Goal: Information Seeking & Learning: Find contact information

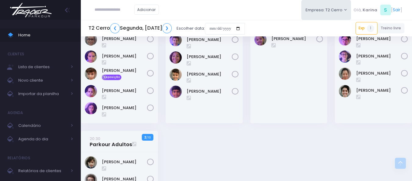
scroll to position [610, 0]
click at [172, 29] on link "❯" at bounding box center [167, 28] width 10 height 10
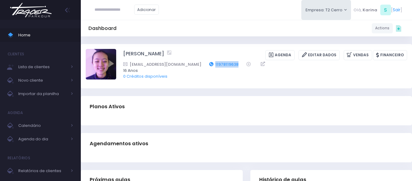
drag, startPoint x: 220, startPoint y: 64, endPoint x: 194, endPoint y: 64, distance: 26.2
click at [194, 64] on div "juliadachi09@gmail.com 11978119638" at bounding box center [261, 64] width 276 height 6
copy link "11978119638"
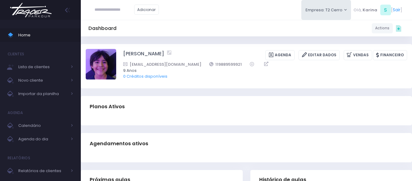
click at [242, 36] on div "Dashboard Actions Choose Label: Customer Partner Suplier Member Staff Add new" at bounding box center [246, 28] width 331 height 16
drag, startPoint x: 231, startPoint y: 63, endPoint x: 200, endPoint y: 65, distance: 30.8
click at [200, 65] on div "Telmasantos78@bol.com.br 119889599921" at bounding box center [261, 64] width 276 height 6
copy div "119889599921"
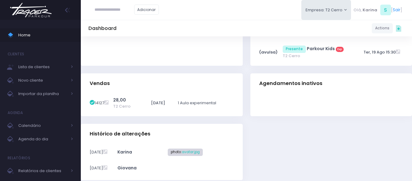
scroll to position [152, 0]
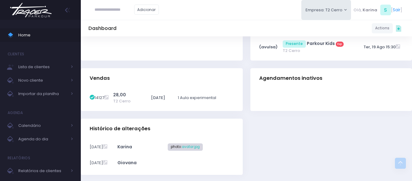
click at [201, 75] on div "Vendas" at bounding box center [162, 78] width 162 height 21
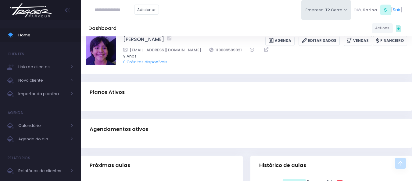
scroll to position [0, 0]
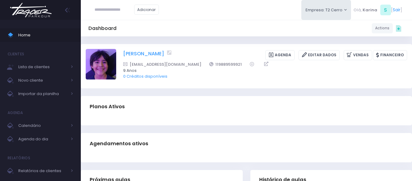
drag, startPoint x: 121, startPoint y: 52, endPoint x: 195, endPoint y: 52, distance: 74.4
click at [195, 52] on div "Francisco Matsumoto pereira Agenda Editar Dados Vendas Financeiro 119889599921" at bounding box center [246, 66] width 321 height 34
copy link "Francisco Matsumoto pereira"
drag, startPoint x: 120, startPoint y: 53, endPoint x: 196, endPoint y: 53, distance: 76.8
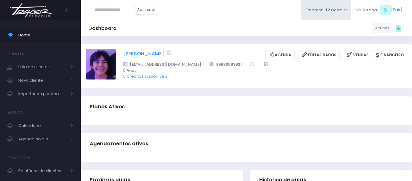
click at [196, 53] on div "Francisco Matsumoto pereira Agenda Editar Dados Vendas Financeiro 119889599921" at bounding box center [246, 66] width 321 height 34
copy div "[PERSON_NAME]"
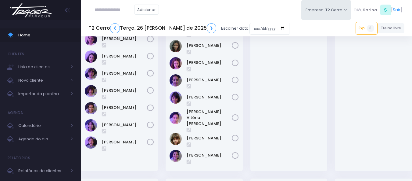
scroll to position [183, 0]
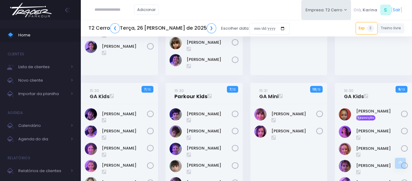
click at [181, 87] on link "15:30 Parkour Kids" at bounding box center [190, 93] width 33 height 12
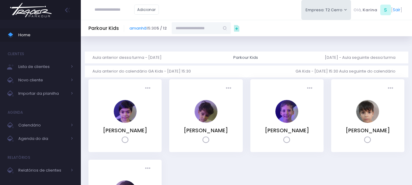
click at [192, 27] on input "text" at bounding box center [196, 28] width 48 height 12
paste input "**********"
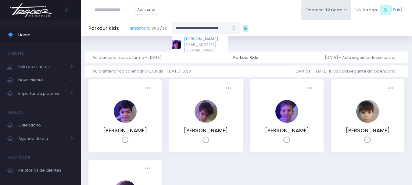
click at [191, 40] on link "[PERSON_NAME]" at bounding box center [206, 39] width 44 height 6
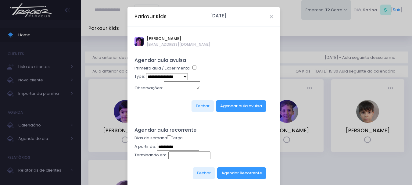
type input "**********"
drag, startPoint x: 166, startPoint y: 76, endPoint x: 167, endPoint y: 79, distance: 3.7
click at [166, 75] on select "**********" at bounding box center [167, 76] width 42 height 7
select select "*"
click at [146, 73] on select "**********" at bounding box center [167, 76] width 42 height 7
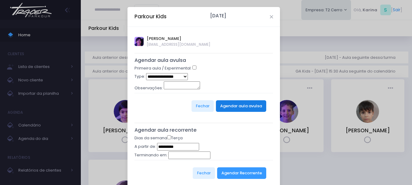
drag, startPoint x: 231, startPoint y: 88, endPoint x: 240, endPoint y: 112, distance: 25.8
click at [233, 90] on div "Observações:" at bounding box center [203, 87] width 139 height 12
click at [240, 113] on div "Fechar Agendar aula avulsa" at bounding box center [203, 106] width 139 height 26
click at [244, 107] on button "Agendar aula avulsa" at bounding box center [241, 106] width 50 height 12
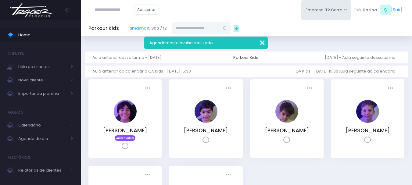
drag, startPoint x: 262, startPoint y: 41, endPoint x: 238, endPoint y: 36, distance: 24.3
click at [259, 40] on button "button" at bounding box center [258, 41] width 12 height 7
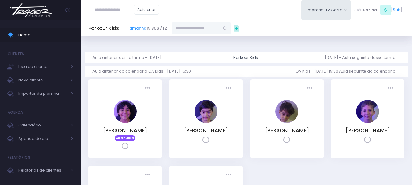
click at [216, 30] on input "text" at bounding box center [196, 28] width 48 height 12
paste input "**********"
click at [215, 38] on link "[PERSON_NAME]" at bounding box center [201, 39] width 35 height 6
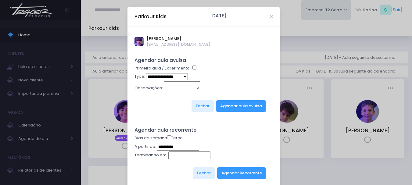
type input "**********"
click at [166, 76] on select "**********" at bounding box center [167, 76] width 42 height 7
select select "*"
click at [146, 73] on select "**********" at bounding box center [167, 76] width 42 height 7
drag, startPoint x: 214, startPoint y: 89, endPoint x: 222, endPoint y: 100, distance: 13.5
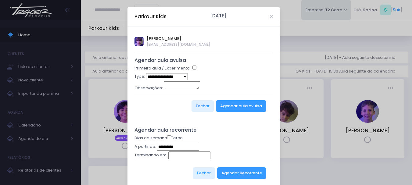
click at [217, 92] on div "Observações:" at bounding box center [203, 87] width 139 height 12
click at [226, 112] on button "Agendar aula avulsa" at bounding box center [241, 106] width 50 height 12
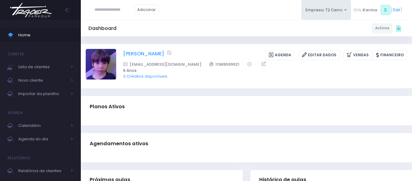
drag, startPoint x: 0, startPoint y: 0, endPoint x: 177, endPoint y: 53, distance: 184.3
click at [177, 53] on div "João matsoto pereira Agenda Editar Dados Vendas Financeiro Telmasanto78@bol.com…" at bounding box center [246, 66] width 321 height 34
copy link "João matsoto pereira"
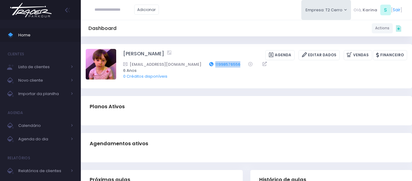
drag, startPoint x: 228, startPoint y: 63, endPoint x: 198, endPoint y: 64, distance: 30.5
click at [198, 64] on div "Tati_salvitti@yahoo.com.br 11998576556" at bounding box center [261, 64] width 276 height 6
copy link "11998576556"
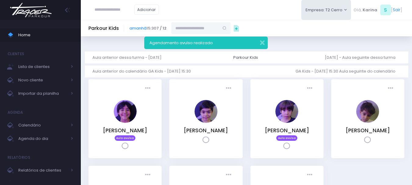
click at [35, 8] on img at bounding box center [31, 9] width 46 height 21
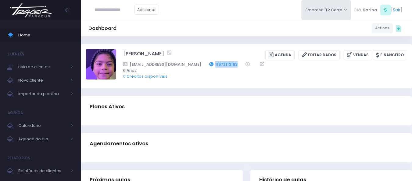
drag, startPoint x: 233, startPoint y: 62, endPoint x: 205, endPoint y: 64, distance: 28.1
click at [205, 64] on div "[EMAIL_ADDRESS][DOMAIN_NAME] 11972113183" at bounding box center [261, 64] width 276 height 6
copy div "11972113183"
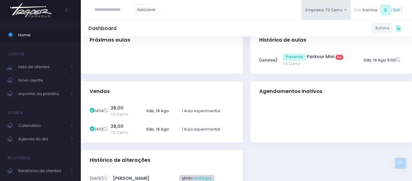
scroll to position [152, 0]
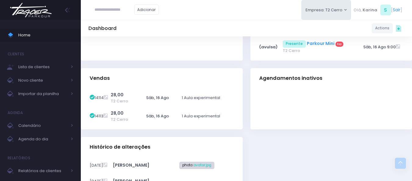
click at [327, 41] on link "Parkour Mini" at bounding box center [321, 43] width 28 height 6
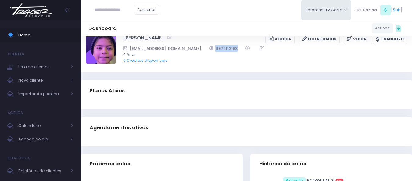
scroll to position [0, 0]
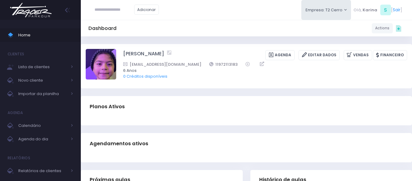
click at [155, 111] on div "Planos Ativos" at bounding box center [246, 106] width 331 height 21
drag, startPoint x: 232, startPoint y: 63, endPoint x: 204, endPoint y: 63, distance: 27.7
click at [204, 63] on div "Daniela.oliveira081@gmail.com 11972113183" at bounding box center [261, 64] width 276 height 6
copy div "11972113183"
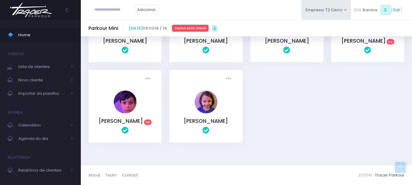
scroll to position [274, 0]
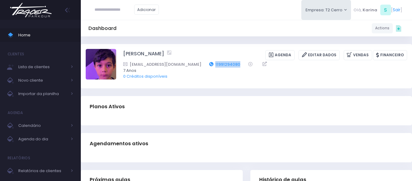
drag, startPoint x: 219, startPoint y: 63, endPoint x: 187, endPoint y: 62, distance: 31.7
click at [187, 62] on div "Vantusrak@gmail.com 11991294080" at bounding box center [261, 64] width 276 height 6
copy div "11991294080"
click at [188, 35] on div "Dashboard Actions Choose Label: Customer Partner Suplier Member Staff Add new" at bounding box center [246, 28] width 331 height 16
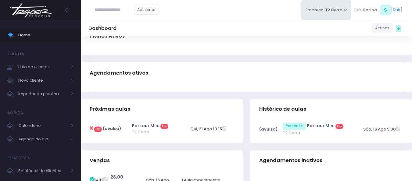
scroll to position [61, 0]
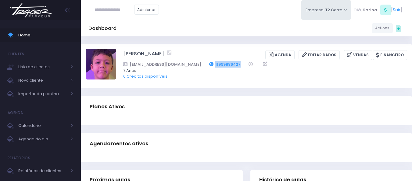
drag, startPoint x: 224, startPoint y: 63, endPoint x: 195, endPoint y: 63, distance: 29.9
click at [195, 63] on div "docaferraz@hotmail.com 11999886427" at bounding box center [261, 64] width 276 height 6
copy div "11999886427"
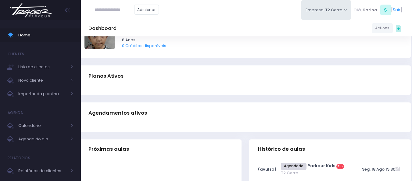
scroll to position [0, 1]
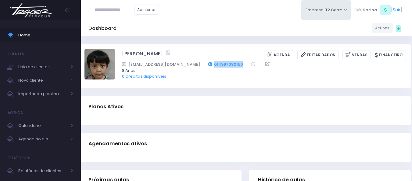
drag, startPoint x: 230, startPoint y: 62, endPoint x: 198, endPoint y: 66, distance: 32.9
click at [198, 66] on div "brunaokada@yahoo.com.br 014997080150" at bounding box center [260, 64] width 276 height 6
copy link "014997080150"
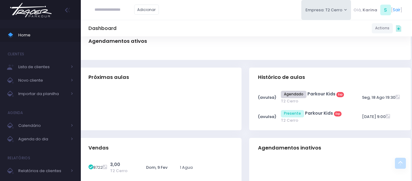
scroll to position [91, 1]
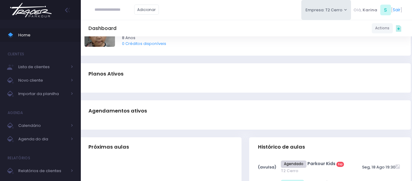
scroll to position [0, 1]
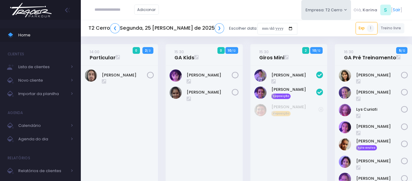
click at [107, 12] on input "text" at bounding box center [115, 10] width 40 height 12
click at [113, 9] on input "**********" at bounding box center [115, 10] width 40 height 12
click at [99, 7] on input "**********" at bounding box center [115, 10] width 40 height 12
click at [122, 8] on input "**********" at bounding box center [115, 10] width 40 height 12
type input "**********"
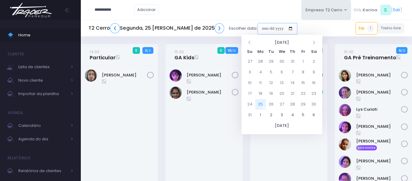
click at [266, 30] on input "date" at bounding box center [277, 29] width 40 height 12
click at [282, 92] on td "20" at bounding box center [282, 93] width 11 height 11
type input "**********"
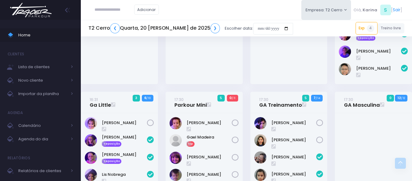
scroll to position [244, 0]
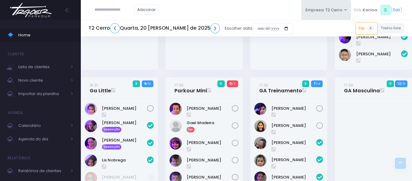
drag, startPoint x: 209, startPoint y: 124, endPoint x: 174, endPoint y: 44, distance: 87.4
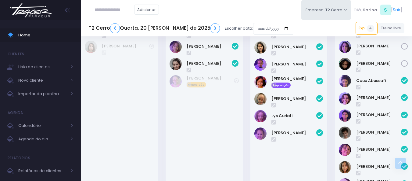
scroll to position [0, 0]
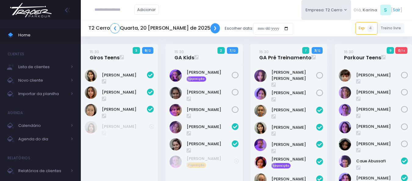
click at [210, 28] on link "❯" at bounding box center [215, 28] width 10 height 10
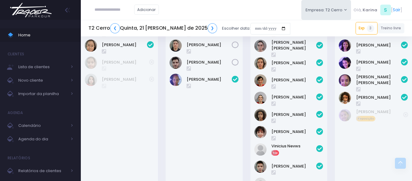
scroll to position [915, 0]
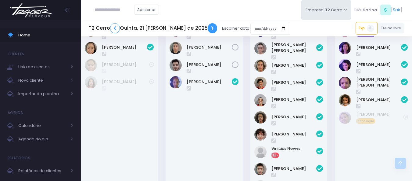
click at [208, 27] on link "❯" at bounding box center [213, 28] width 10 height 10
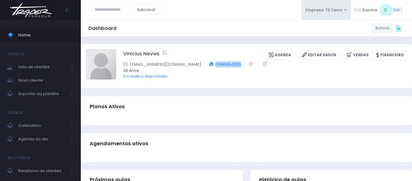
drag, startPoint x: 231, startPoint y: 63, endPoint x: 202, endPoint y: 64, distance: 29.3
click at [202, 64] on div "emaildoviinicius@gmail.com 11960654929" at bounding box center [261, 64] width 276 height 6
copy div "11960654929"
click at [218, 110] on div "Planos Ativos" at bounding box center [246, 106] width 331 height 21
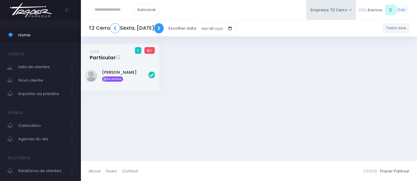
click at [164, 28] on link "❯" at bounding box center [159, 28] width 10 height 10
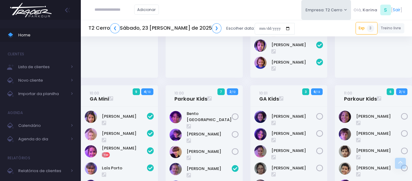
scroll to position [80, 0]
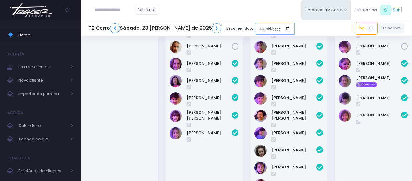
click at [264, 29] on input "date" at bounding box center [275, 29] width 40 height 12
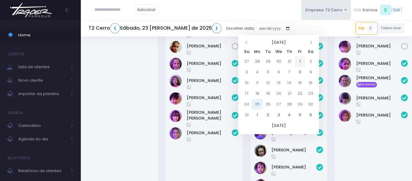
click at [299, 61] on td "1" at bounding box center [300, 61] width 11 height 11
type input "**********"
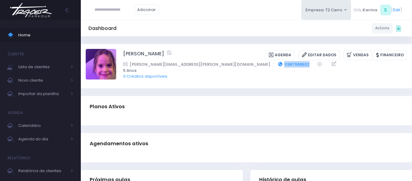
drag, startPoint x: 230, startPoint y: 63, endPoint x: 199, endPoint y: 63, distance: 30.8
click at [199, 63] on div "amanda.gerhardt@crb.g12.br 11987998602" at bounding box center [261, 64] width 276 height 6
copy link "11987998602"
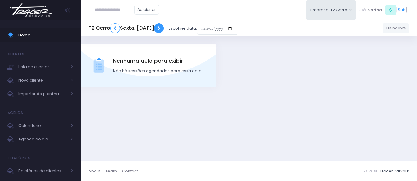
click at [164, 30] on link "❯" at bounding box center [159, 28] width 10 height 10
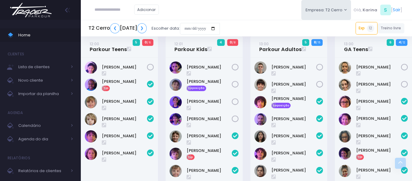
scroll to position [762, 0]
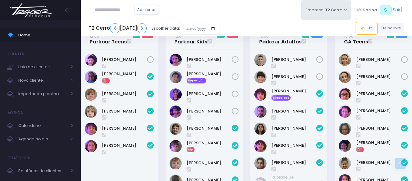
drag, startPoint x: 198, startPoint y: 141, endPoint x: 127, endPoint y: 169, distance: 75.9
click at [127, 169] on div "Yago Tenório Exp" at bounding box center [119, 140] width 77 height 180
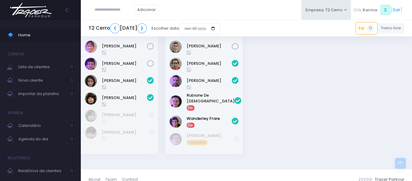
scroll to position [986, 0]
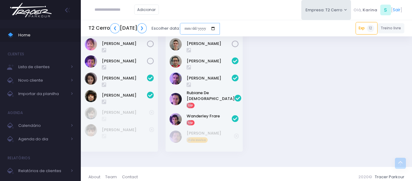
click at [220, 28] on input "date" at bounding box center [200, 29] width 40 height 12
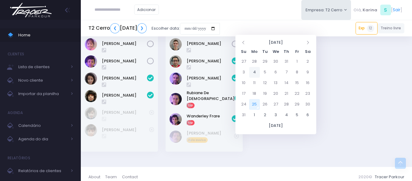
click at [254, 72] on td "4" at bounding box center [254, 72] width 11 height 11
type input "**********"
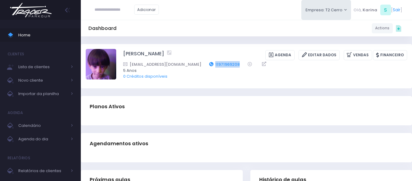
drag, startPoint x: 230, startPoint y: 62, endPoint x: 201, endPoint y: 65, distance: 28.5
click at [201, 65] on div "raquelnunesleal@gmail.com 11971969208" at bounding box center [261, 64] width 276 height 6
copy div "11971969208"
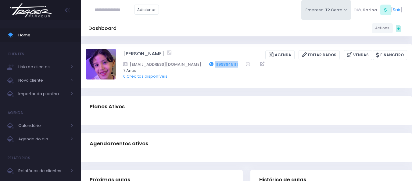
drag, startPoint x: 212, startPoint y: 64, endPoint x: 184, endPoint y: 65, distance: 27.8
click at [184, 65] on div "[EMAIL_ADDRESS][DOMAIN_NAME] 11998945111" at bounding box center [261, 64] width 276 height 6
copy link "11998945111"
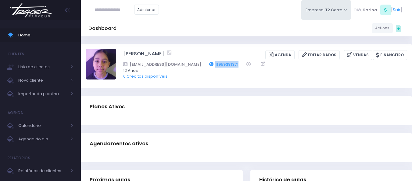
drag, startPoint x: 231, startPoint y: 63, endPoint x: 202, endPoint y: 65, distance: 28.1
click at [202, 65] on div "vitoriacssantana@gmail.com 11959381371" at bounding box center [261, 64] width 276 height 6
copy div "11959381371"
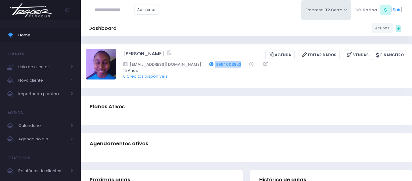
drag, startPoint x: 230, startPoint y: 62, endPoint x: 198, endPoint y: 65, distance: 32.2
click at [198, 65] on div "ana.dorea2010@gmail.com 11964003852" at bounding box center [261, 64] width 276 height 6
copy div "11964003852"
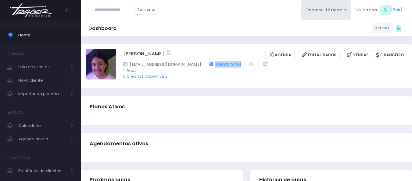
drag, startPoint x: 241, startPoint y: 62, endPoint x: 213, endPoint y: 64, distance: 29.0
click at [213, 64] on div "[EMAIL_ADDRESS][DOMAIN_NAME] 11958243494" at bounding box center [261, 64] width 276 height 6
copy link "11958243494"
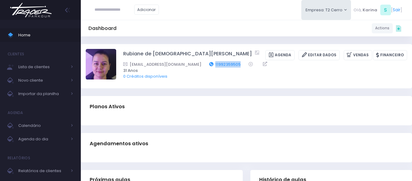
drag, startPoint x: 223, startPoint y: 63, endPoint x: 192, endPoint y: 66, distance: 30.9
click at [192, 66] on div "[EMAIL_ADDRESS][DOMAIN_NAME] 11992359505" at bounding box center [261, 64] width 276 height 6
copy link "11992359505"
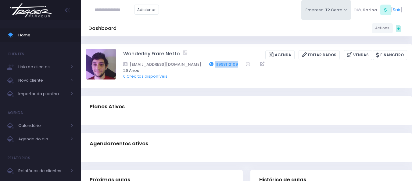
drag, startPoint x: 224, startPoint y: 63, endPoint x: 198, endPoint y: 63, distance: 26.2
click at [198, 63] on div "Thenetwander@gmail.com 11998112109" at bounding box center [261, 64] width 276 height 6
copy div "11998112109"
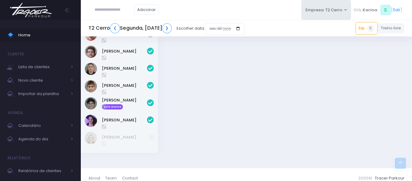
scroll to position [831, 0]
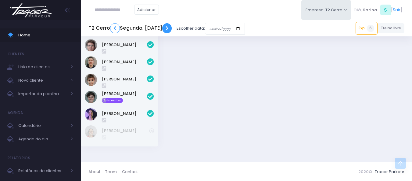
click at [172, 30] on link "❯" at bounding box center [167, 28] width 10 height 10
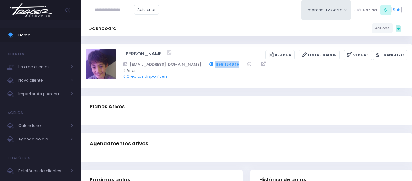
drag, startPoint x: 221, startPoint y: 63, endPoint x: 190, endPoint y: 63, distance: 30.8
click at [190, 63] on div "biccarejane@gmail.com 11981164645" at bounding box center [261, 64] width 276 height 6
copy div "11981164645"
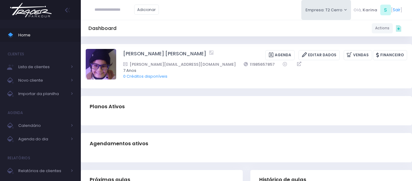
drag, startPoint x: 229, startPoint y: 62, endPoint x: 199, endPoint y: 63, distance: 29.9
click at [199, 63] on div "[PERSON_NAME][EMAIL_ADDRESS][DOMAIN_NAME] 11985657857" at bounding box center [261, 64] width 276 height 6
copy div "11985657857"
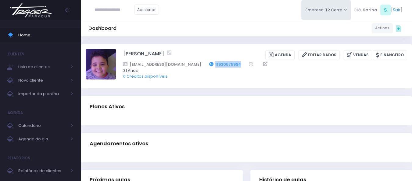
drag, startPoint x: 230, startPoint y: 63, endPoint x: 209, endPoint y: 65, distance: 20.5
click at [209, 65] on div "biancamantovani1@hotmail.com 11930575994" at bounding box center [261, 64] width 276 height 6
copy link "11930575994"
click at [210, 64] on link "11930575994" at bounding box center [225, 64] width 32 height 6
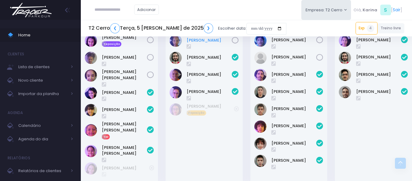
scroll to position [917, 0]
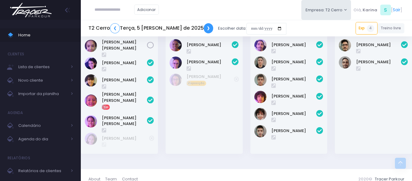
click at [204, 30] on link "❯" at bounding box center [209, 28] width 10 height 10
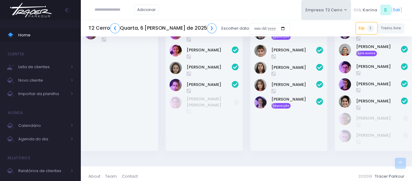
scroll to position [777, 0]
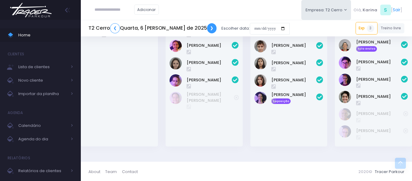
click at [207, 23] on link "❯" at bounding box center [212, 28] width 10 height 10
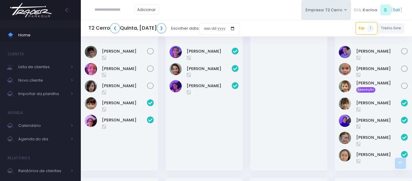
scroll to position [457, 0]
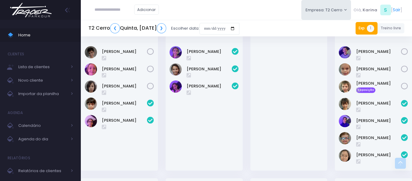
click at [363, 30] on link "Exp 1" at bounding box center [367, 28] width 22 height 12
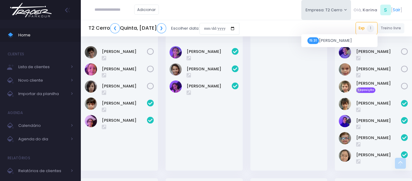
click at [296, 117] on div at bounding box center [288, 106] width 77 height 128
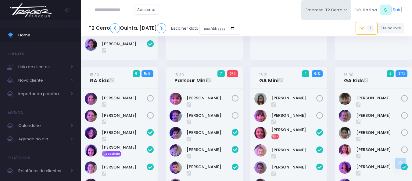
scroll to position [213, 0]
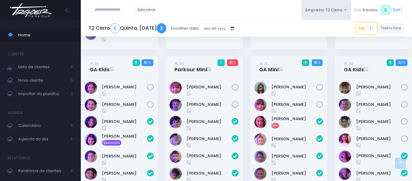
click at [166, 27] on link "❯" at bounding box center [162, 28] width 10 height 10
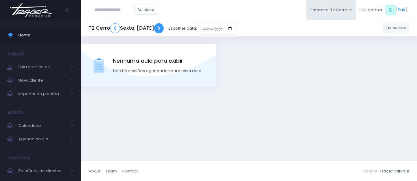
click at [164, 27] on link "❯" at bounding box center [159, 28] width 10 height 10
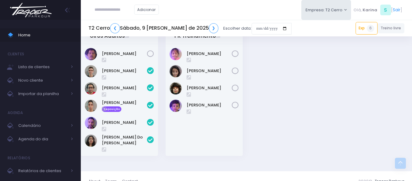
scroll to position [986, 0]
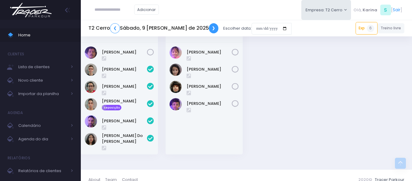
click at [209, 25] on link "❯" at bounding box center [214, 28] width 10 height 10
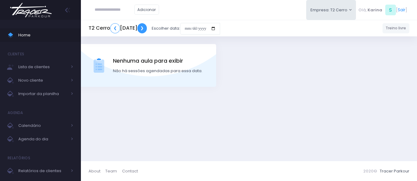
click at [147, 27] on link "❯" at bounding box center [142, 28] width 10 height 10
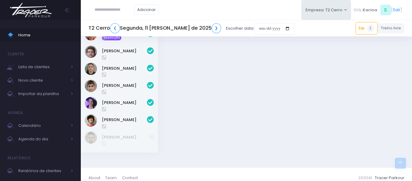
scroll to position [779, 0]
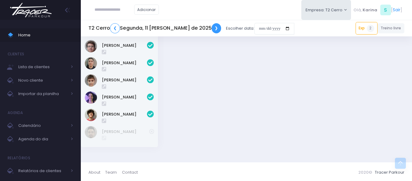
click at [212, 26] on link "❯" at bounding box center [217, 28] width 10 height 10
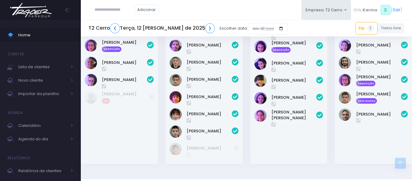
scroll to position [899, 0]
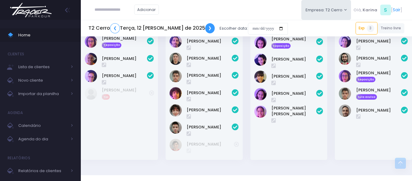
click at [205, 30] on link "❯" at bounding box center [210, 28] width 10 height 10
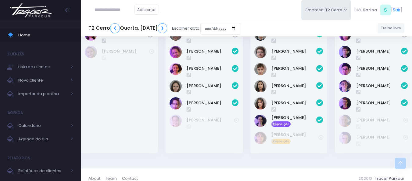
scroll to position [708, 0]
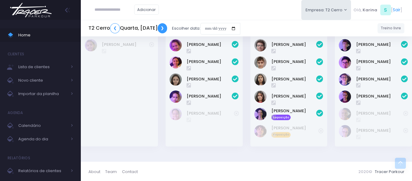
click at [167, 29] on link "❯" at bounding box center [163, 28] width 10 height 10
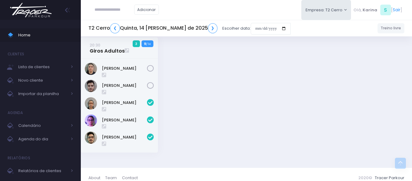
scroll to position [1039, 0]
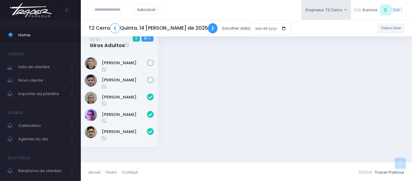
click at [208, 28] on link "❯" at bounding box center [213, 28] width 10 height 10
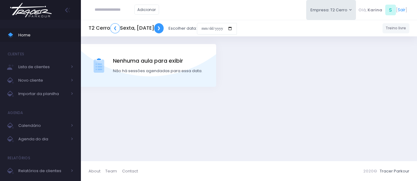
click at [164, 27] on link "❯" at bounding box center [159, 28] width 10 height 10
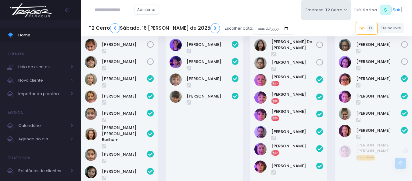
scroll to position [945, 0]
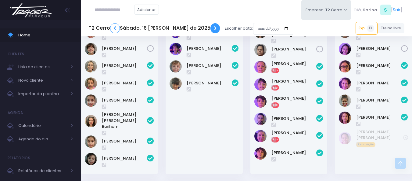
click at [210, 28] on link "❯" at bounding box center [215, 28] width 10 height 10
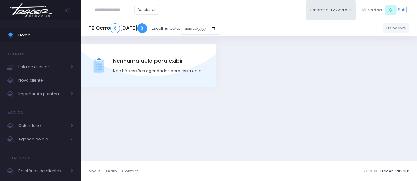
click at [147, 26] on link "❯" at bounding box center [142, 28] width 10 height 10
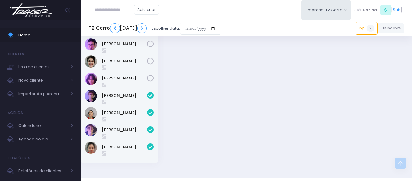
scroll to position [796, 0]
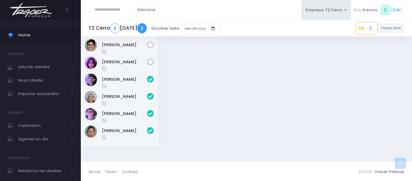
click at [147, 30] on link "❯" at bounding box center [142, 28] width 10 height 10
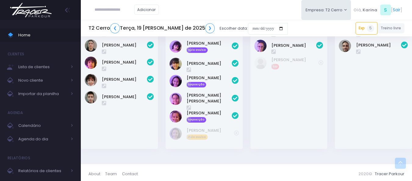
scroll to position [900, 0]
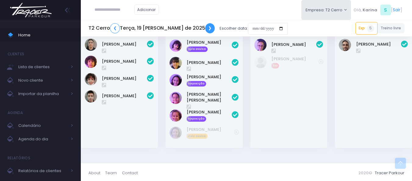
click at [205, 32] on link "❯" at bounding box center [210, 28] width 10 height 10
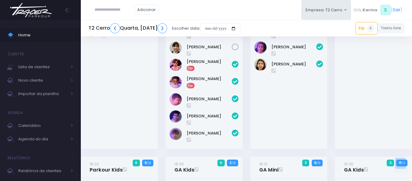
scroll to position [396, 0]
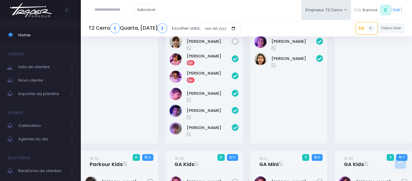
click at [30, 12] on img at bounding box center [31, 9] width 46 height 21
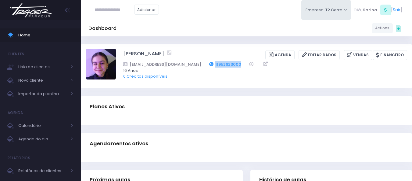
drag, startPoint x: 232, startPoint y: 63, endPoint x: 199, endPoint y: 63, distance: 32.6
click at [203, 63] on div "angelitafschmidt@gmail.com 11952923000" at bounding box center [261, 64] width 276 height 6
copy link "11952923000"
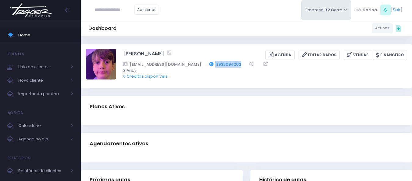
drag, startPoint x: 217, startPoint y: 63, endPoint x: 195, endPoint y: 64, distance: 21.7
click at [195, 64] on div "daninovasan@gmail.com 11932094202" at bounding box center [261, 64] width 276 height 6
copy div "11932094202"
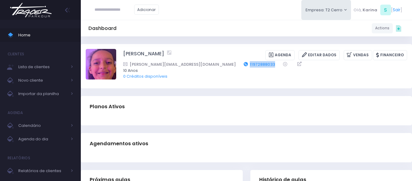
drag, startPoint x: 230, startPoint y: 62, endPoint x: 201, endPoint y: 65, distance: 29.4
click at [201, 65] on div "[PERSON_NAME][EMAIL_ADDRESS][DOMAIN_NAME] 11972888033" at bounding box center [261, 64] width 276 height 6
copy link "11972888033"
click at [222, 23] on div "Dashboard Actions Choose Label: Customer Partner Suplier Member Staff Add new" at bounding box center [246, 28] width 331 height 12
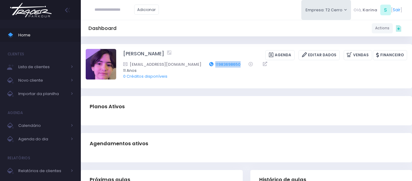
drag, startPoint x: 215, startPoint y: 63, endPoint x: 188, endPoint y: 63, distance: 26.8
click at [188, 63] on div "grazigean@yahoo.com 11983698650" at bounding box center [261, 64] width 276 height 6
copy link "11983698650"
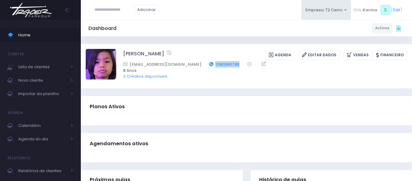
drag, startPoint x: 220, startPoint y: 63, endPoint x: 191, endPoint y: 65, distance: 28.1
click at [191, 65] on div "ho.tin.hung@gmail.com 11983861788" at bounding box center [261, 64] width 276 height 6
copy div "11983861788"
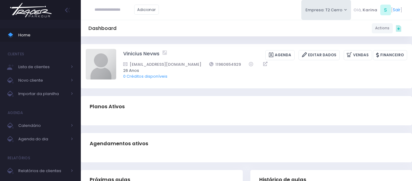
click at [237, 15] on div "Adicionar Empresa: T2 Cerro T1 Faria T2 Cerro T3 Santana T4 Pompeia" at bounding box center [246, 10] width 331 height 20
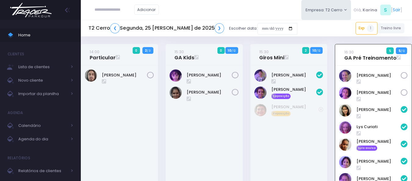
click at [43, 10] on img at bounding box center [31, 9] width 46 height 21
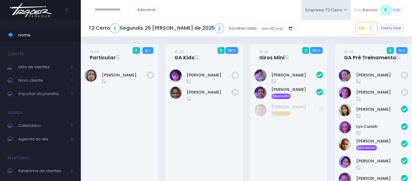
click at [35, 9] on img at bounding box center [31, 9] width 46 height 21
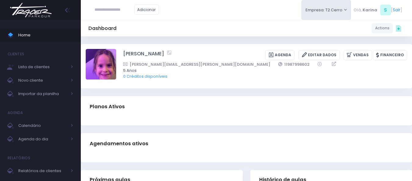
click at [225, 24] on div "Dashboard Actions Choose Label: Customer Partner Suplier Member Staff Add new" at bounding box center [246, 28] width 331 height 12
drag, startPoint x: 234, startPoint y: 64, endPoint x: 202, endPoint y: 66, distance: 32.1
click at [202, 66] on div "amanda.gerhardt@crb.g12.br 11987998602" at bounding box center [261, 64] width 276 height 6
copy div "11987998602"
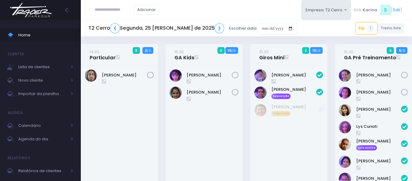
click at [221, 11] on div "Adicionar Empresa: T2 Cerro T1 [PERSON_NAME] T2 [GEOGRAPHIC_DATA][MEDICAL_DATA]…" at bounding box center [246, 10] width 331 height 20
